Goal: Check status: Check status

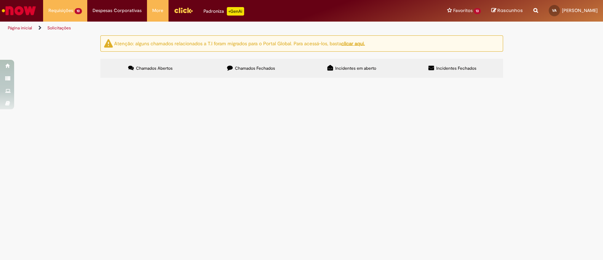
scroll to position [22, 0]
click at [0, 0] on span "REFUGO - EMPURRADA Cobrança Ago/2025" at bounding box center [0, 0] width 0 height 0
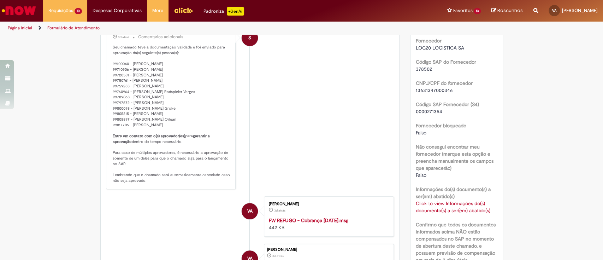
scroll to position [471, 0]
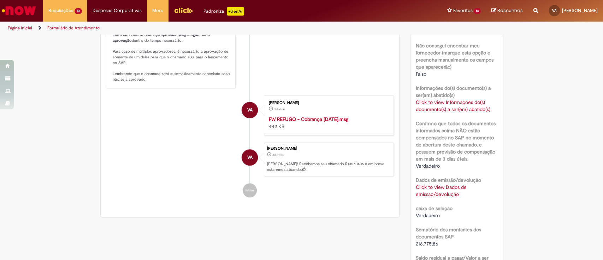
click at [447, 188] on link "Click to view Dados de emissão/devolução" at bounding box center [441, 190] width 51 height 13
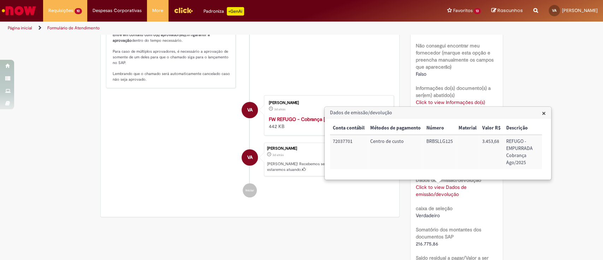
click at [572, 160] on div "Verificar Código de Barras Aguardando Aprovação Aguardando atendimento Em andam…" at bounding box center [301, 7] width 603 height 887
click at [544, 113] on span "×" at bounding box center [544, 113] width 4 height 10
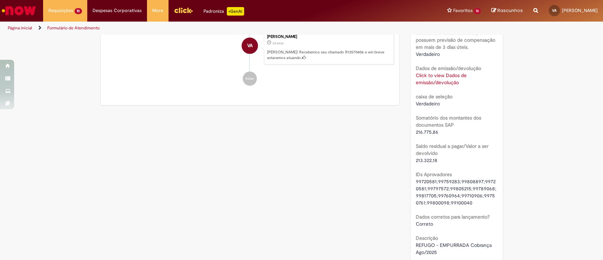
scroll to position [566, 0]
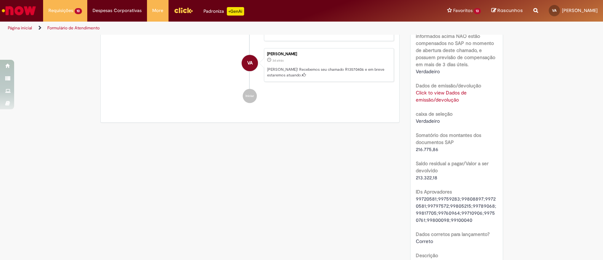
click at [440, 96] on link "Click to view Dados de emissão/devolução" at bounding box center [441, 95] width 51 height 13
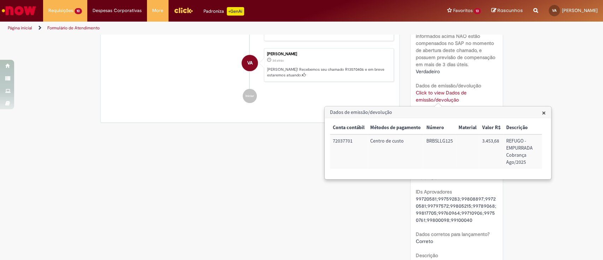
click at [545, 110] on span "×" at bounding box center [544, 113] width 4 height 10
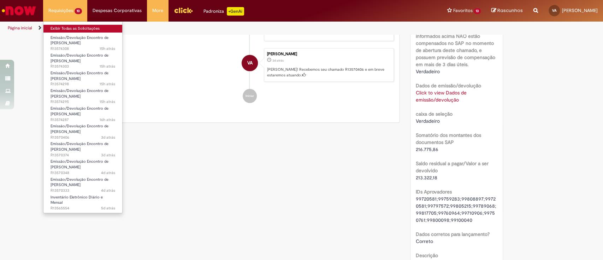
click at [73, 29] on link "Exibir Todas as Solicitações" at bounding box center [82, 29] width 79 height 8
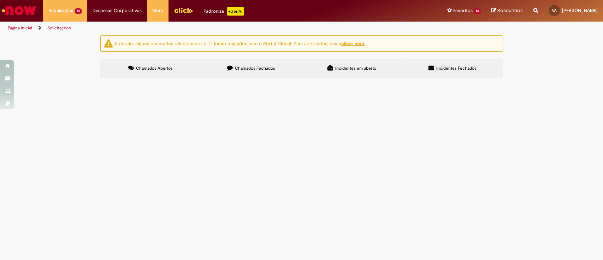
scroll to position [22, 0]
click at [0, 0] on span "Cobrança Anomalias Empurrada 01-08 até 31-08 - [GEOGRAPHIC_DATA]" at bounding box center [0, 0] width 0 height 0
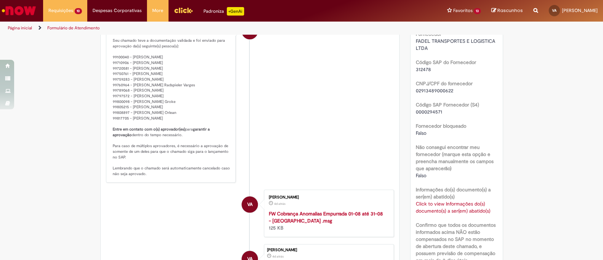
scroll to position [471, 0]
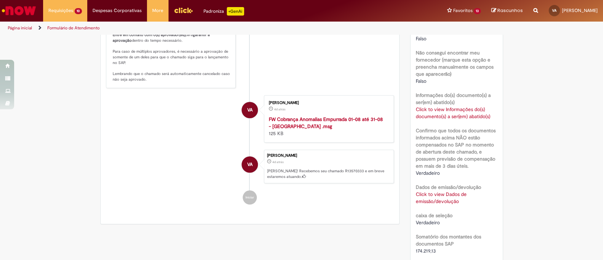
click at [449, 194] on link "Click to view Dados de emissão/devolução" at bounding box center [441, 197] width 51 height 13
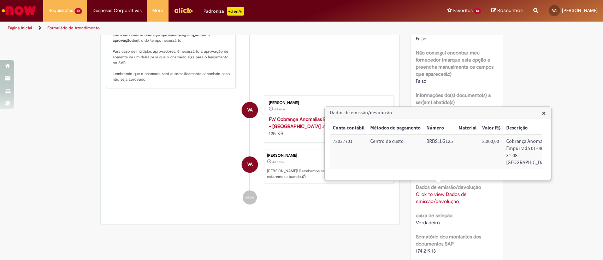
click at [570, 197] on div "Verificar Código de Barras Aguardando Aprovação Aguardando atendimento Em andam…" at bounding box center [301, 14] width 603 height 901
click at [545, 113] on span "×" at bounding box center [544, 113] width 4 height 10
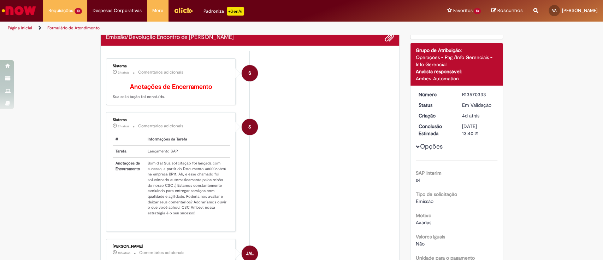
scroll to position [0, 0]
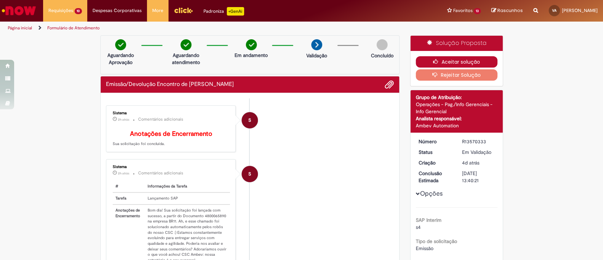
click at [458, 59] on button "Aceitar solução" at bounding box center [457, 61] width 82 height 11
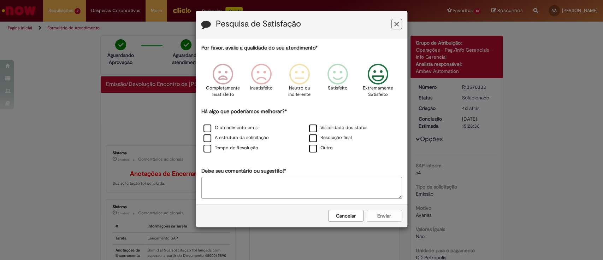
click at [375, 68] on icon "Feedback" at bounding box center [378, 74] width 27 height 21
click at [206, 126] on label "O atendimento em si" at bounding box center [231, 127] width 55 height 7
click at [209, 147] on label "Tempo de Resolução" at bounding box center [231, 148] width 55 height 7
drag, startPoint x: 386, startPoint y: 212, endPoint x: 337, endPoint y: 193, distance: 52.4
click at [386, 212] on button "Enviar" at bounding box center [384, 216] width 35 height 12
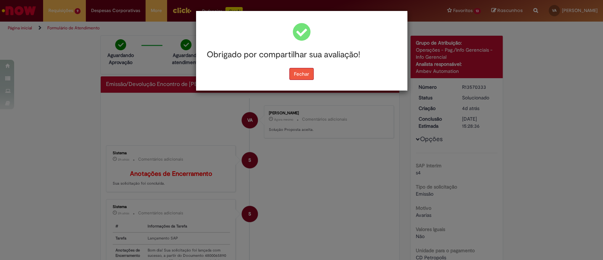
click at [296, 70] on button "Fechar" at bounding box center [301, 74] width 24 height 12
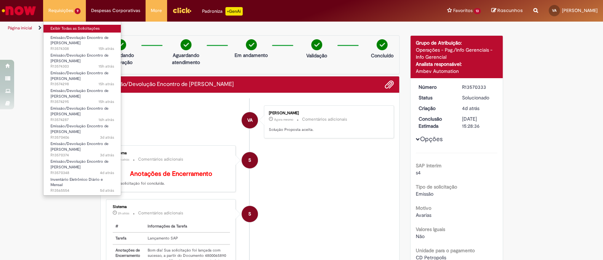
click at [67, 29] on link "Exibir Todas as Solicitações" at bounding box center [82, 29] width 78 height 8
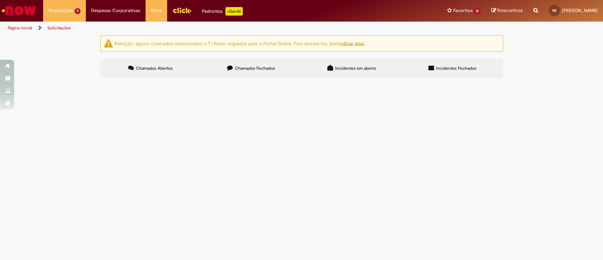
click at [0, 0] on span "COBRANÇA QUEBRA EM [GEOGRAPHIC_DATA]: 01/08 - 31/08 - LOG20" at bounding box center [0, 0] width 0 height 0
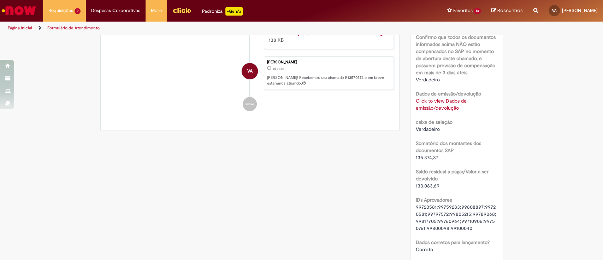
scroll to position [559, 0]
click at [448, 105] on link "Click to view Dados de emissão/devolução" at bounding box center [441, 102] width 51 height 13
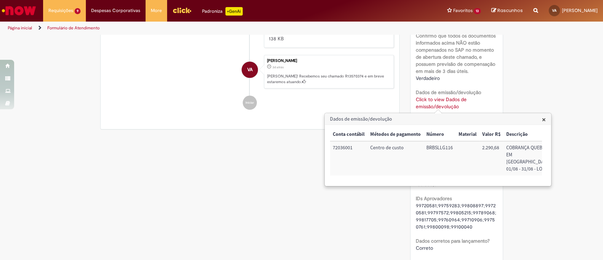
click at [545, 121] on span "×" at bounding box center [544, 120] width 4 height 10
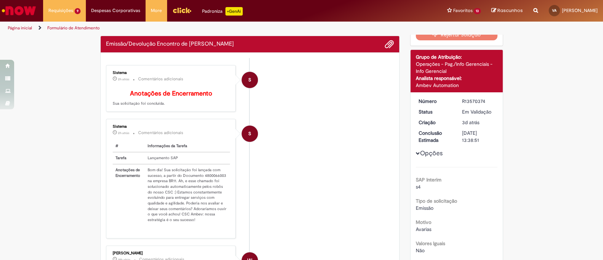
scroll to position [0, 0]
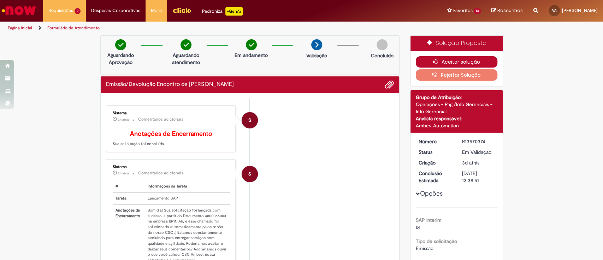
click at [464, 60] on button "Aceitar solução" at bounding box center [457, 61] width 82 height 11
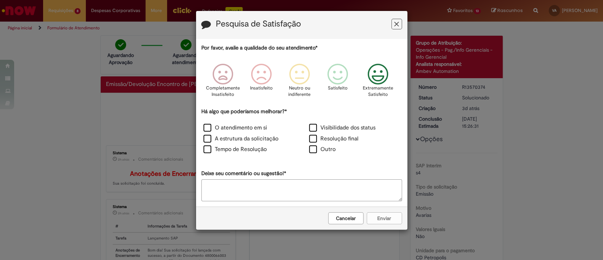
click at [384, 75] on icon "Feedback" at bounding box center [378, 74] width 27 height 21
click at [207, 127] on label "O atendimento em si" at bounding box center [236, 128] width 64 height 8
click at [207, 147] on label "Tempo de Resolução" at bounding box center [235, 149] width 63 height 8
click at [389, 215] on button "Enviar" at bounding box center [384, 218] width 35 height 12
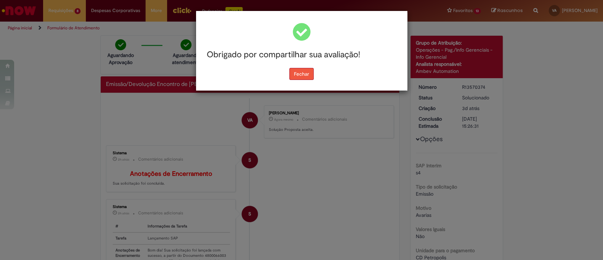
click at [293, 72] on button "Fechar" at bounding box center [301, 74] width 24 height 12
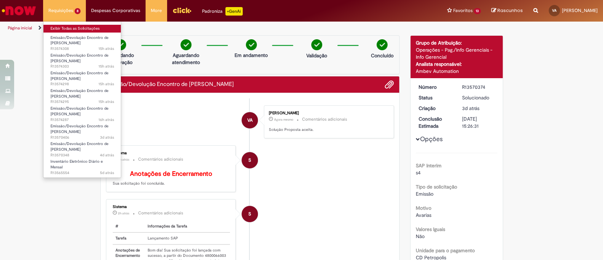
drag, startPoint x: 59, startPoint y: 28, endPoint x: 97, endPoint y: 36, distance: 38.8
click at [59, 28] on link "Exibir Todas as Solicitações" at bounding box center [82, 29] width 78 height 8
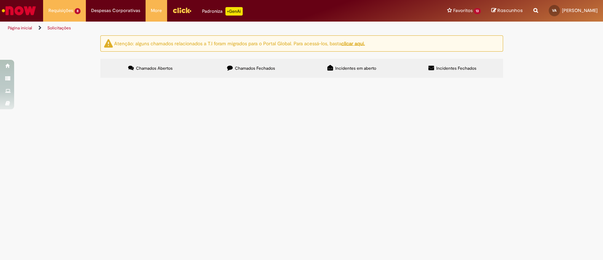
click at [0, 0] on span "REFUGO - EMPURRADA Cobrança Ago/2025" at bounding box center [0, 0] width 0 height 0
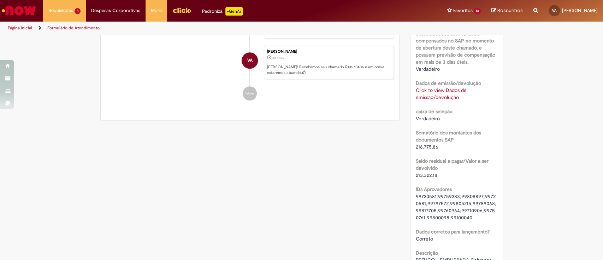
scroll to position [559, 0]
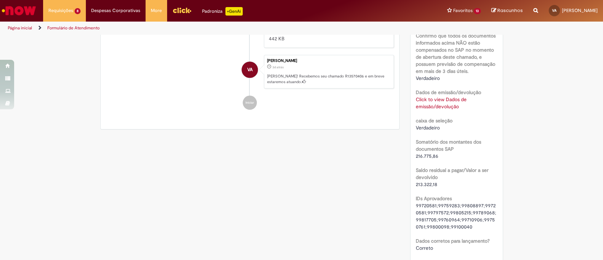
click at [434, 102] on div "Click to view Dados de emissão/devolução Click to view Dados de emissão/devoluç…" at bounding box center [457, 103] width 82 height 14
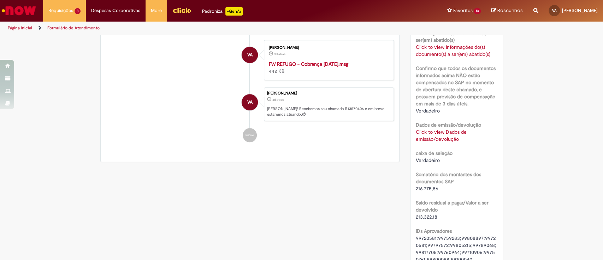
scroll to position [512, 0]
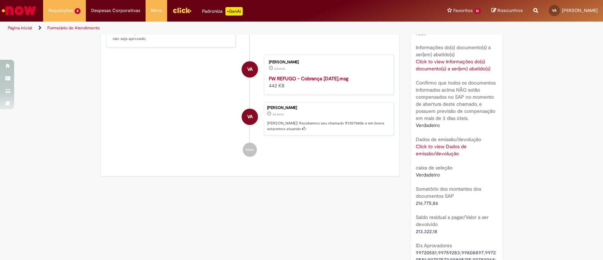
click at [444, 146] on link "Click to view Dados de emissão/devolução" at bounding box center [441, 149] width 51 height 13
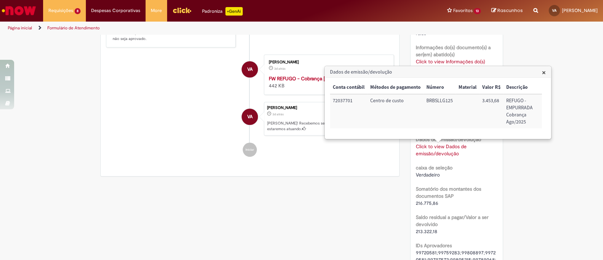
click at [541, 69] on h3 "Dados de emissão/devolução" at bounding box center [438, 71] width 226 height 11
click at [545, 72] on span "×" at bounding box center [544, 73] width 4 height 10
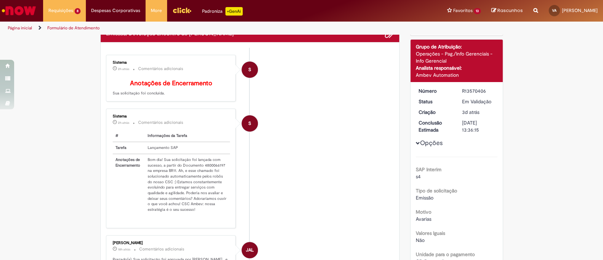
scroll to position [0, 0]
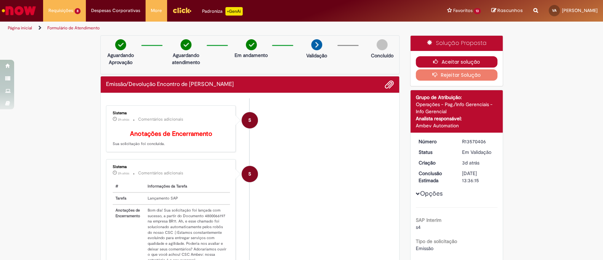
click at [470, 60] on button "Aceitar solução" at bounding box center [457, 61] width 82 height 11
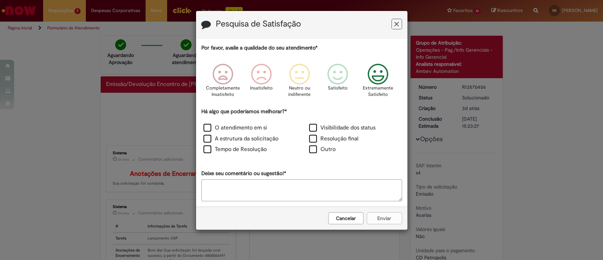
click at [380, 76] on icon "Feedback" at bounding box center [378, 74] width 27 height 21
click at [210, 125] on label "O atendimento em si" at bounding box center [236, 128] width 64 height 8
click at [209, 146] on label "Tempo de Resolução" at bounding box center [235, 149] width 63 height 8
drag, startPoint x: 397, startPoint y: 216, endPoint x: 400, endPoint y: 216, distance: 3.9
click at [397, 216] on button "Enviar" at bounding box center [384, 218] width 35 height 12
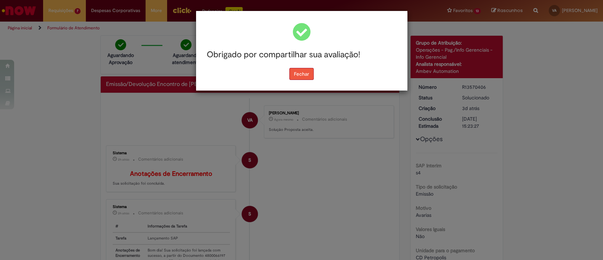
click at [304, 76] on button "Fechar" at bounding box center [301, 74] width 24 height 12
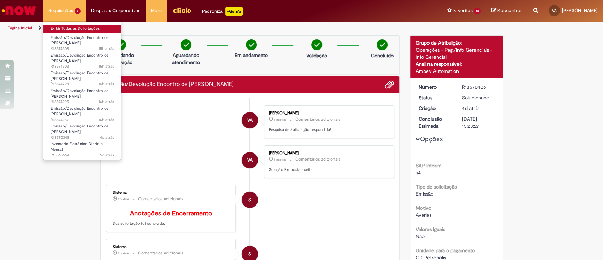
click at [64, 25] on link "Exibir Todas as Solicitações" at bounding box center [82, 29] width 78 height 8
